Goal: Navigation & Orientation: Find specific page/section

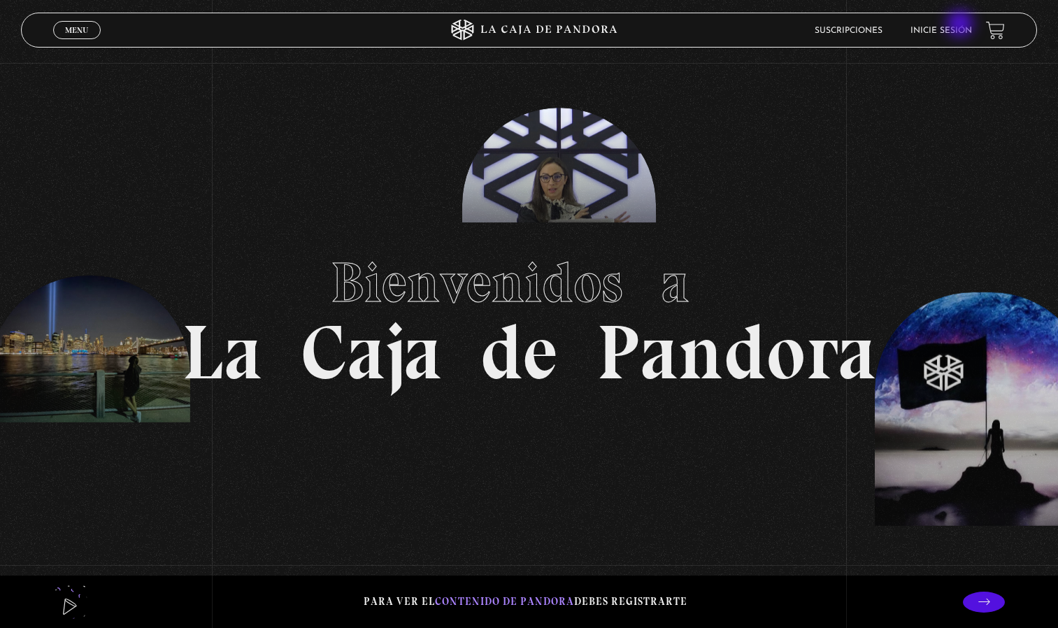
click at [962, 25] on li "Inicie sesión" at bounding box center [941, 31] width 62 height 22
click at [938, 27] on link "Inicie sesión" at bounding box center [941, 31] width 62 height 8
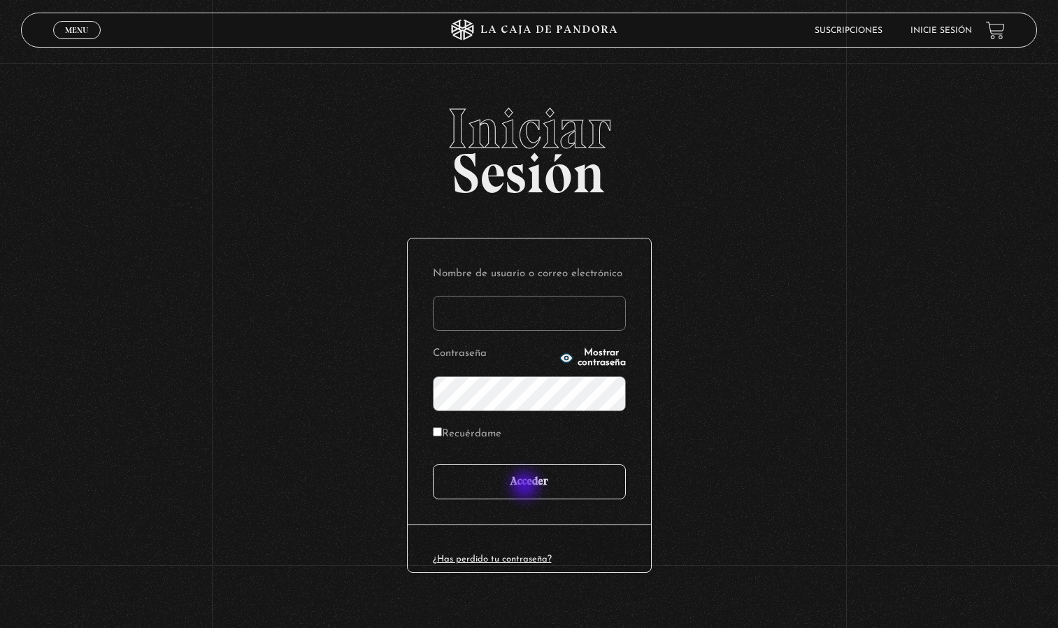
type input "marivillacor@hotmail.com"
click at [527, 487] on input "Acceder" at bounding box center [529, 481] width 193 height 35
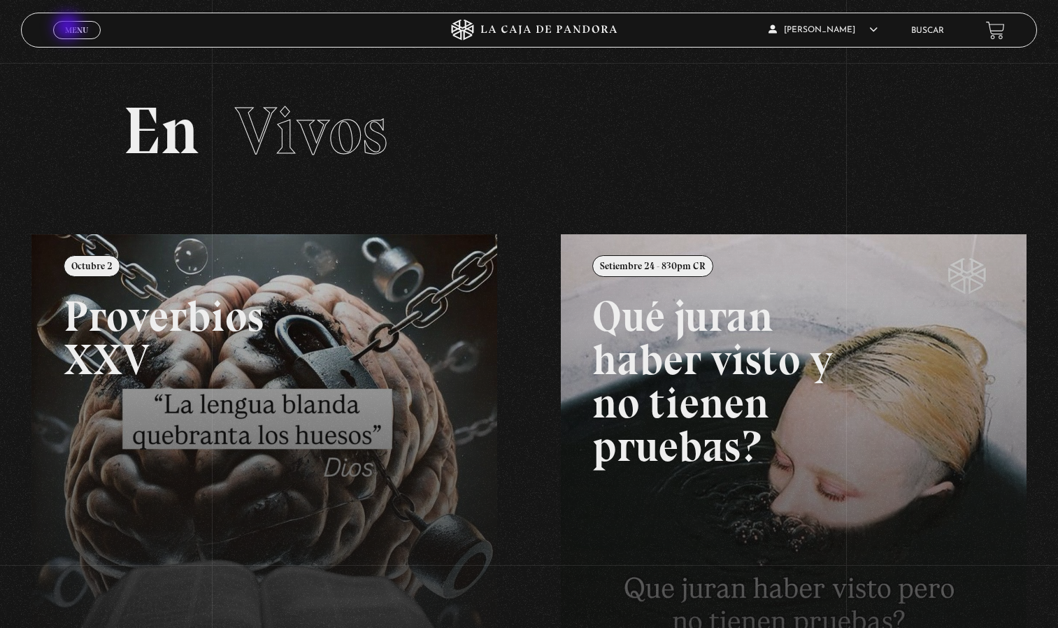
click at [69, 28] on span "Menu" at bounding box center [76, 30] width 23 height 8
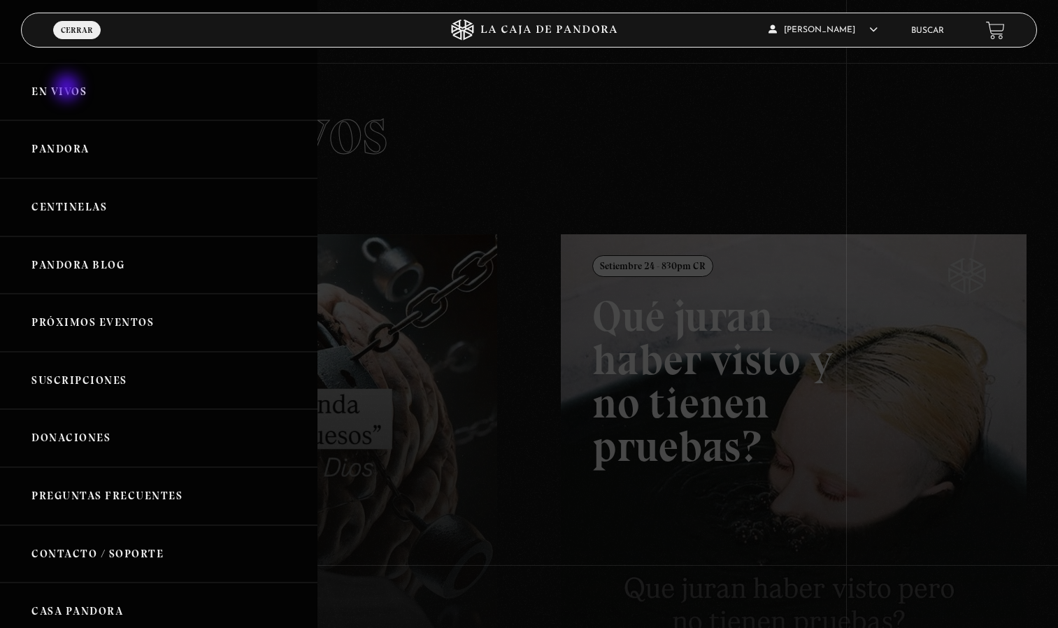
click at [69, 89] on link "En vivos" at bounding box center [158, 92] width 317 height 58
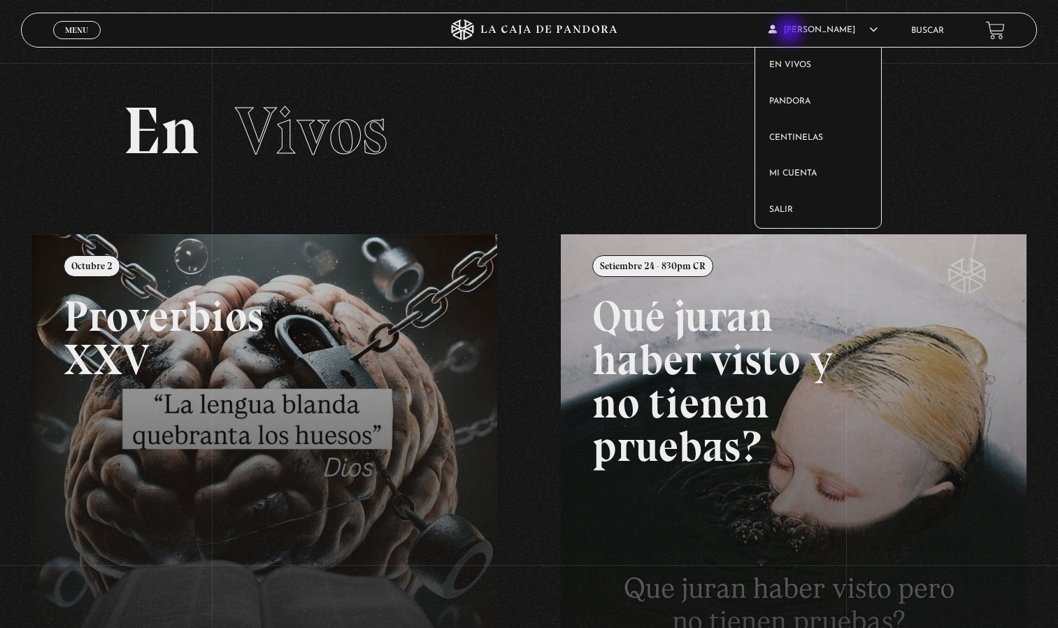
click at [869, 32] on icon at bounding box center [873, 29] width 8 height 8
click at [799, 192] on link "Salir" at bounding box center [818, 210] width 126 height 36
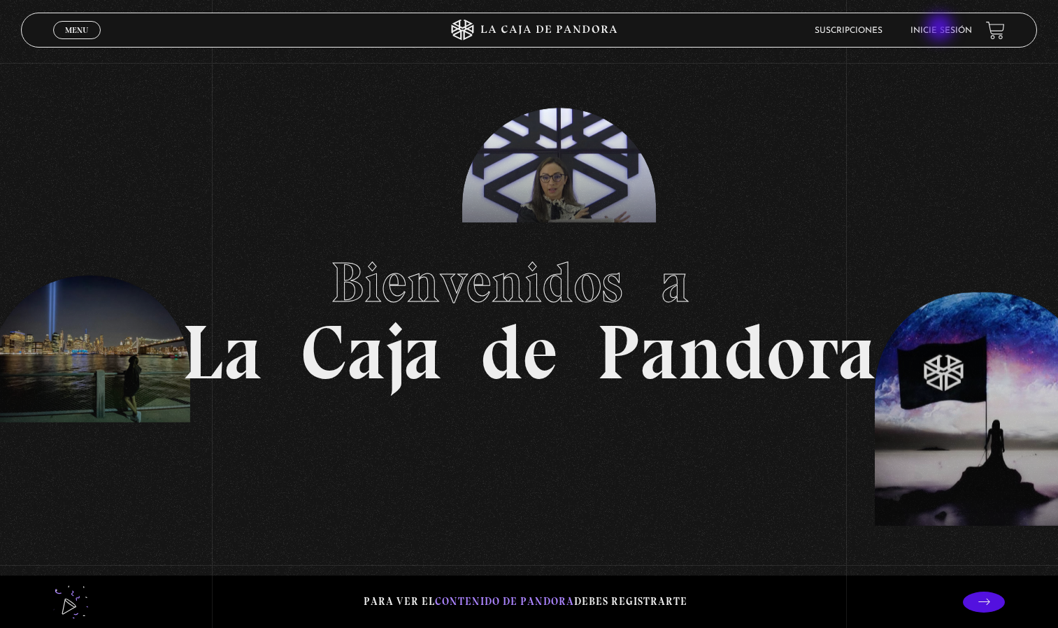
click at [941, 29] on link "Inicie sesión" at bounding box center [941, 31] width 62 height 8
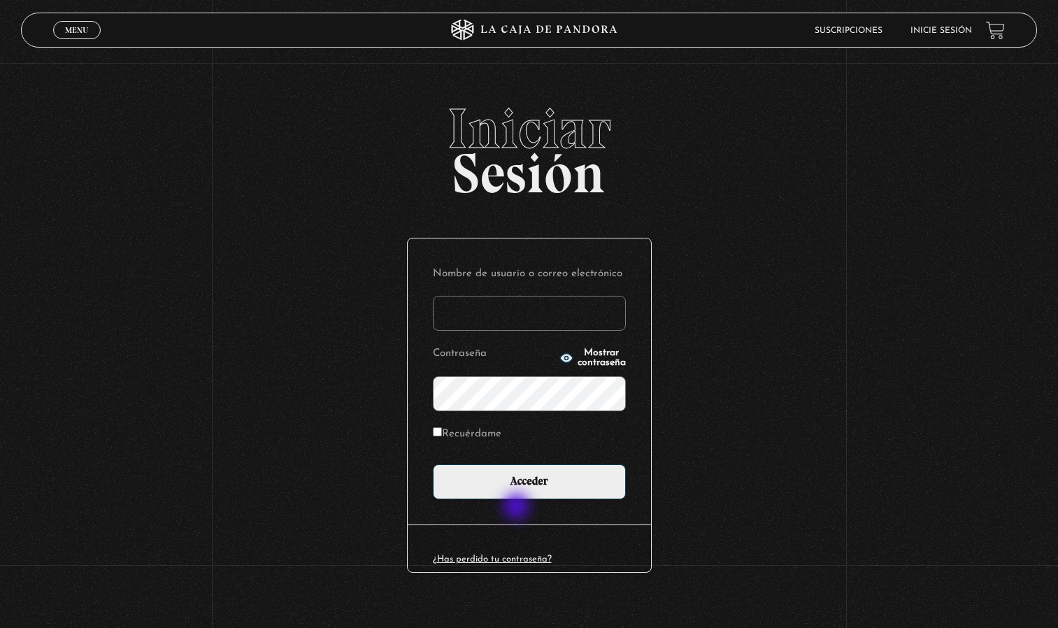
type input "[EMAIL_ADDRESS][DOMAIN_NAME]"
click at [518, 508] on div "Nombre de usuario o correo electrónico marivillacor@hotmail.com Contraseña Most…" at bounding box center [529, 381] width 243 height 287
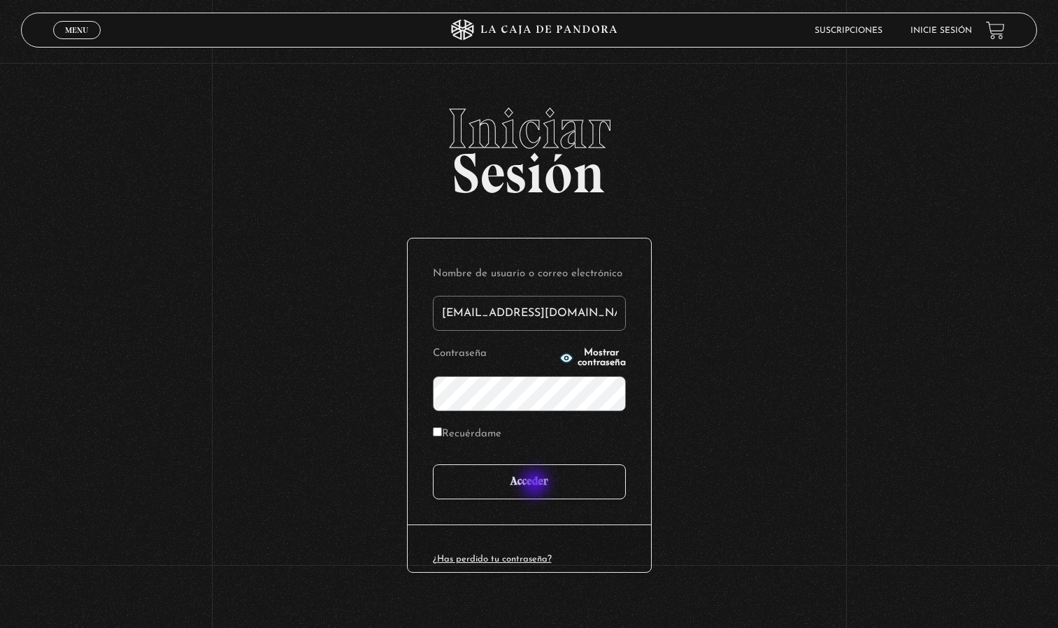
click at [536, 485] on input "Acceder" at bounding box center [529, 481] width 193 height 35
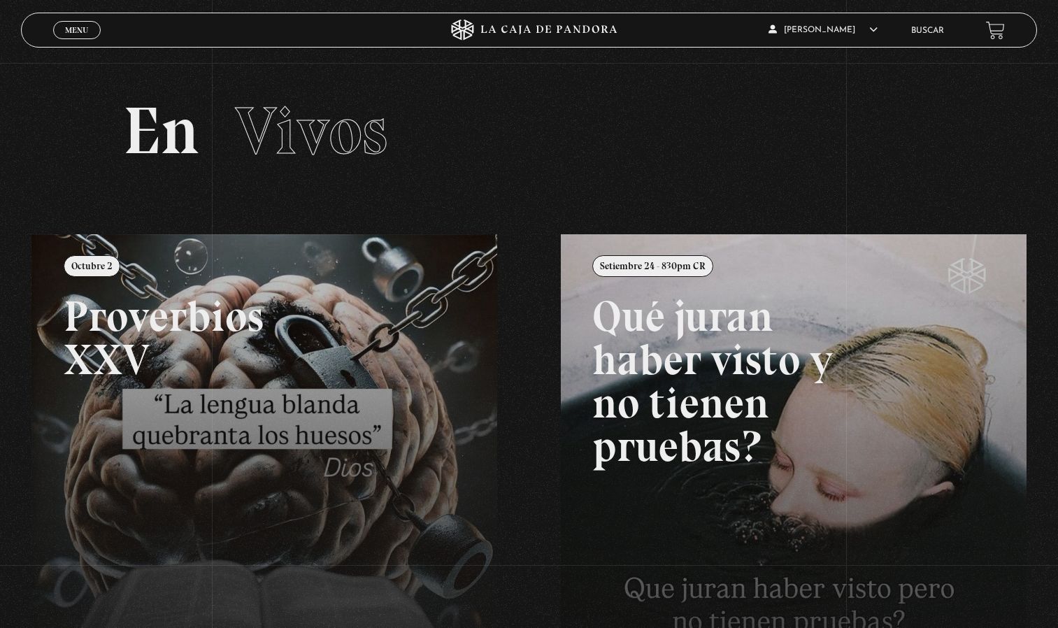
click at [536, 485] on div "Menu Cerrar Maricela Villalobos En vivos Pandora Centinelas Mi cuenta Salir Bus…" at bounding box center [529, 506] width 1058 height 887
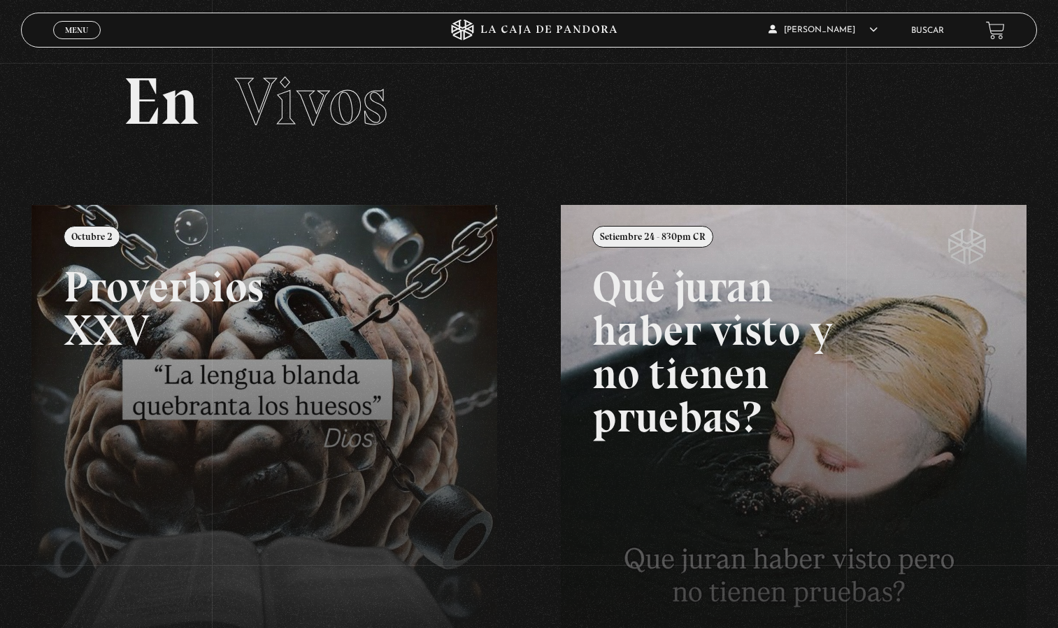
scroll to position [56, 0]
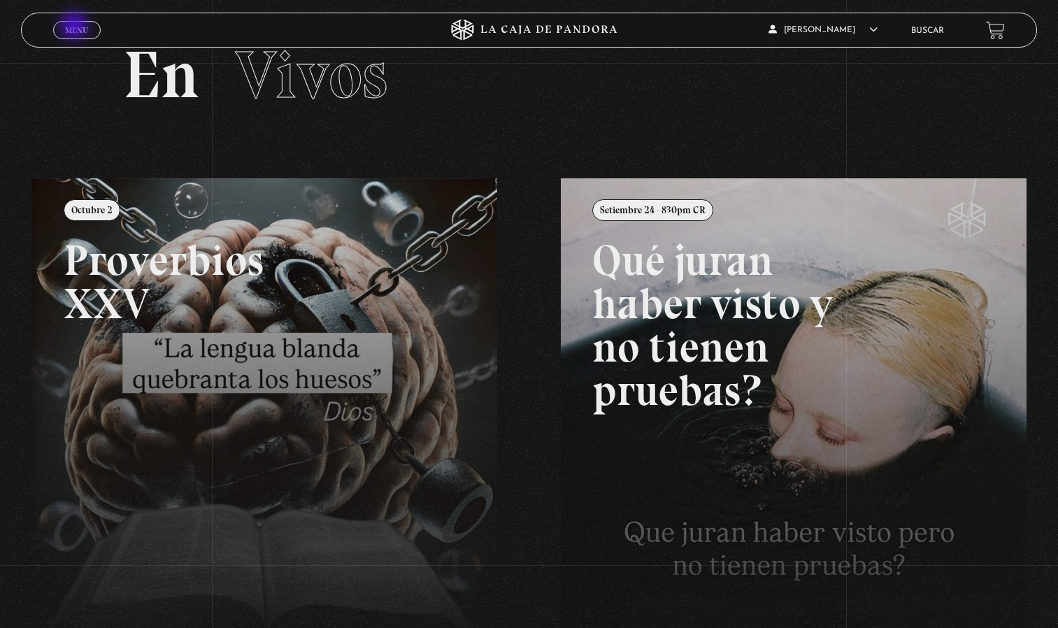
click at [76, 27] on span "Menu" at bounding box center [76, 30] width 23 height 8
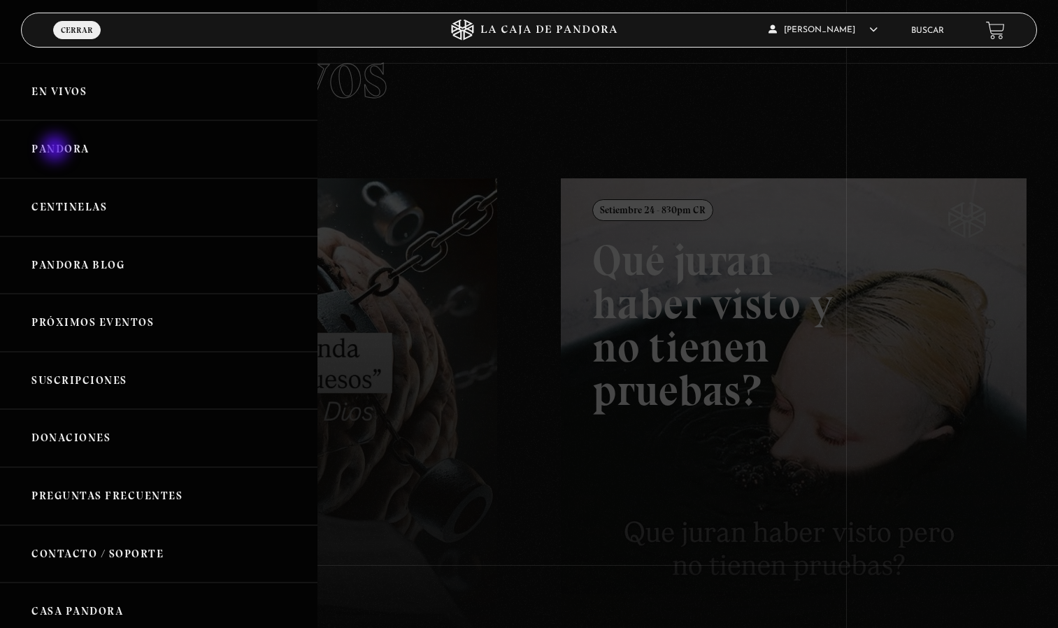
click at [57, 150] on link "Pandora" at bounding box center [158, 149] width 317 height 58
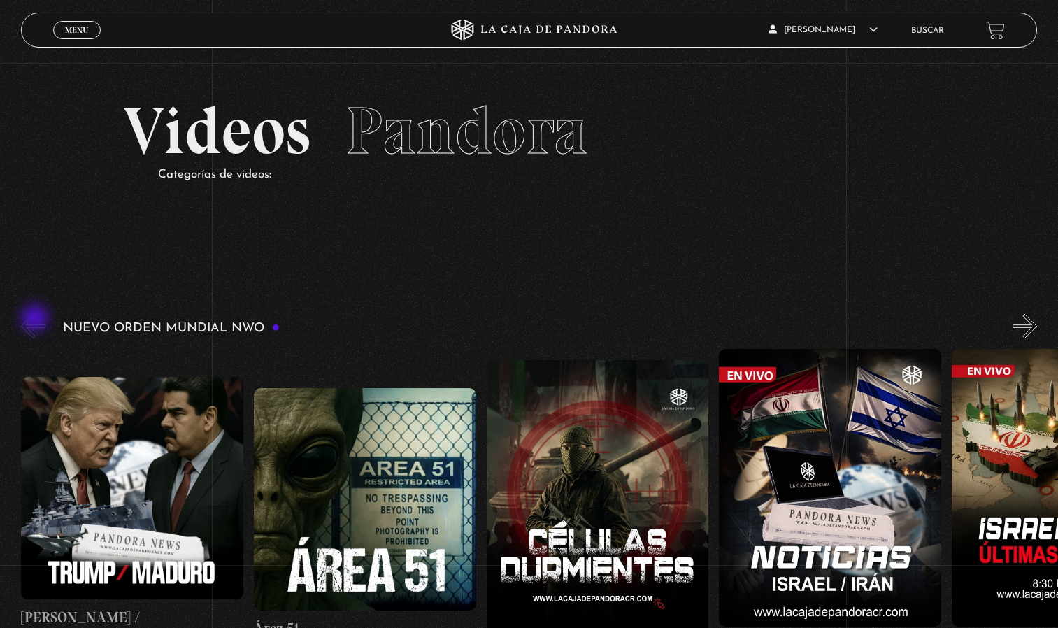
click at [36, 320] on button "«" at bounding box center [33, 326] width 24 height 24
click at [33, 321] on button "«" at bounding box center [33, 326] width 24 height 24
click at [27, 323] on button "«" at bounding box center [33, 326] width 24 height 24
click at [71, 37] on link "Menu Cerrar" at bounding box center [77, 30] width 48 height 18
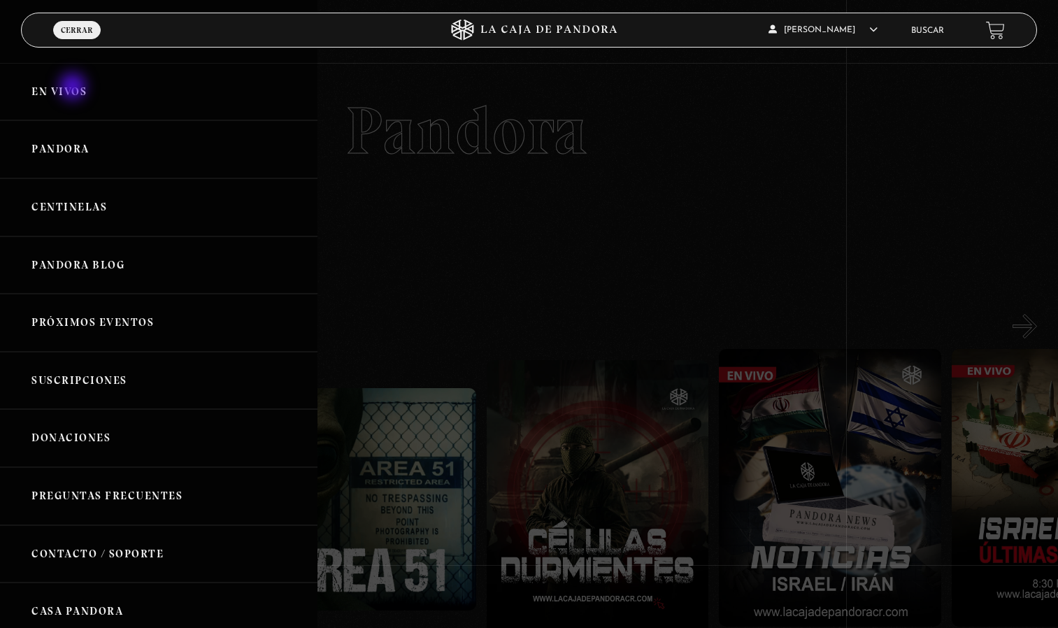
click at [74, 88] on link "En vivos" at bounding box center [158, 92] width 317 height 58
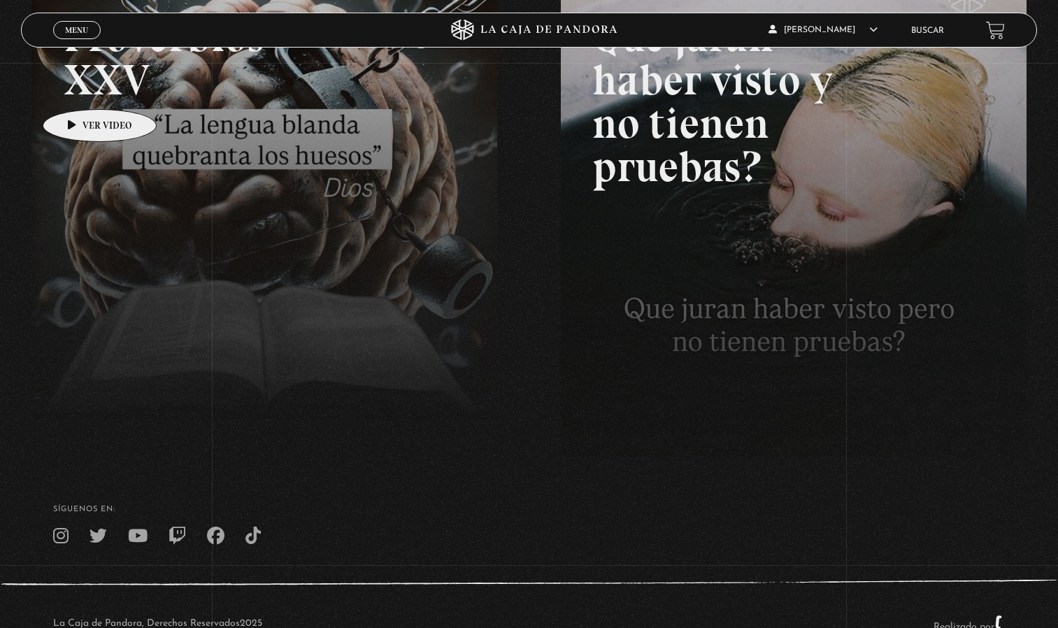
scroll to position [322, 0]
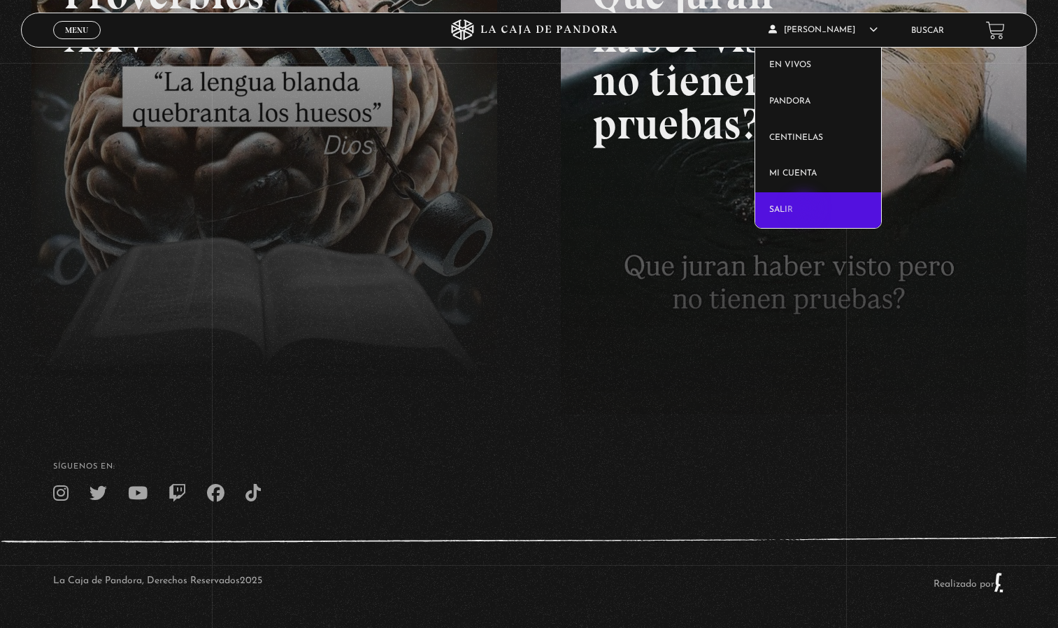
click at [806, 209] on link "Salir" at bounding box center [818, 210] width 126 height 36
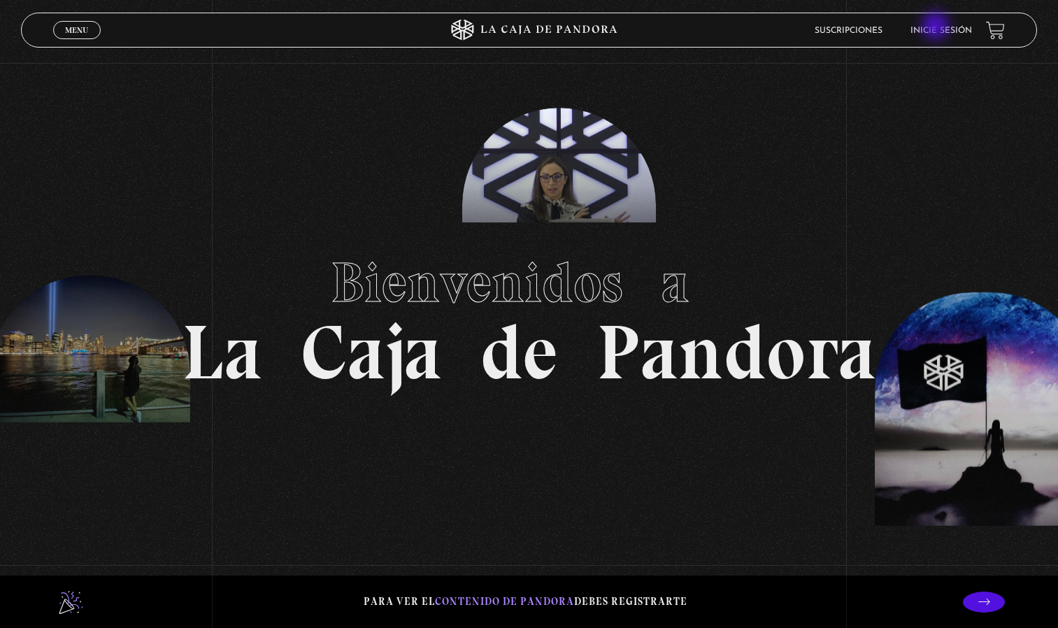
click at [937, 27] on link "Inicie sesión" at bounding box center [941, 31] width 62 height 8
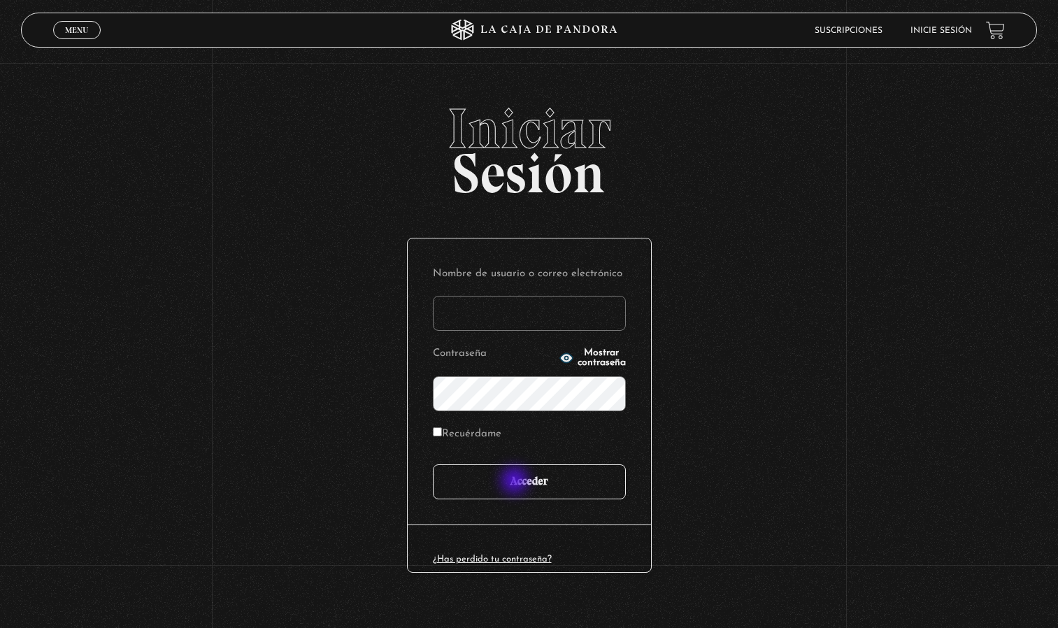
type input "[EMAIL_ADDRESS][DOMAIN_NAME]"
click at [516, 481] on input "Acceder" at bounding box center [529, 481] width 193 height 35
